Goal: Check status: Check status

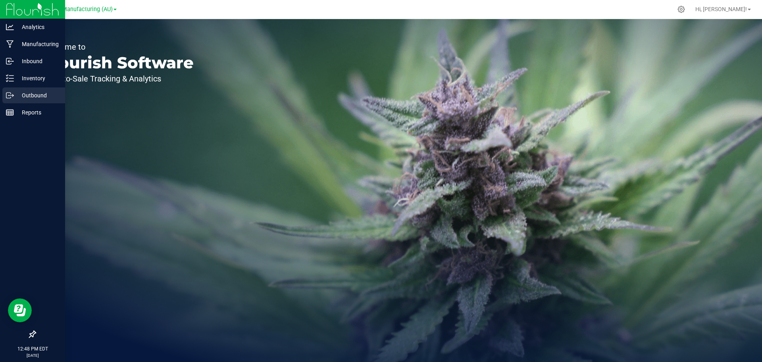
click at [23, 92] on p "Outbound" at bounding box center [38, 96] width 48 height 10
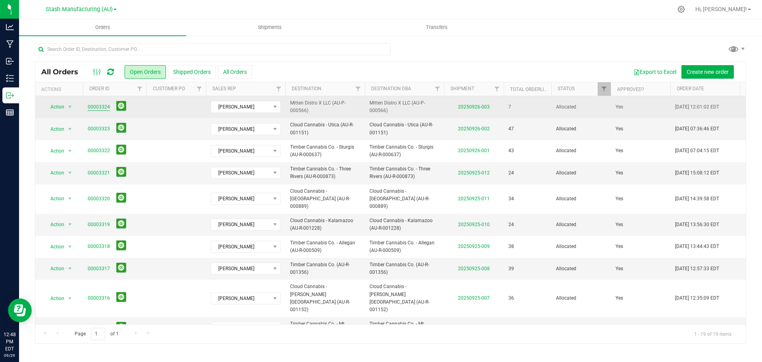
click at [96, 105] on link "00003324" at bounding box center [99, 107] width 22 height 8
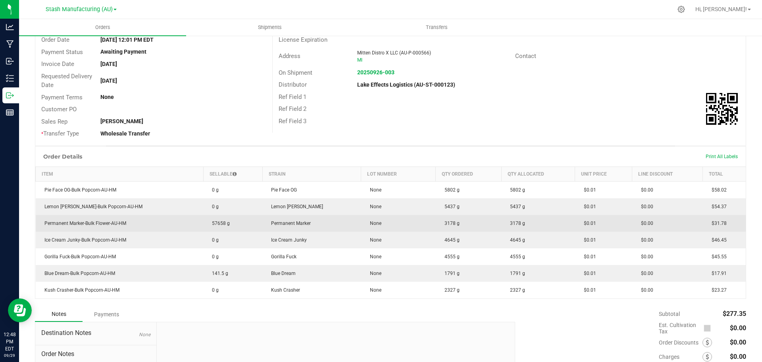
scroll to position [119, 0]
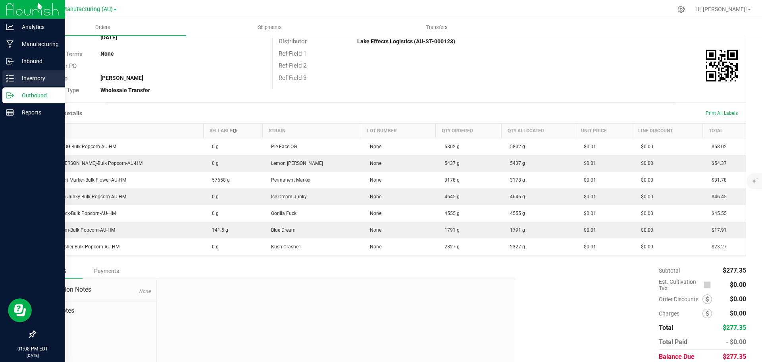
click at [17, 79] on p "Inventory" at bounding box center [38, 78] width 48 height 10
